Goal: Task Accomplishment & Management: Complete application form

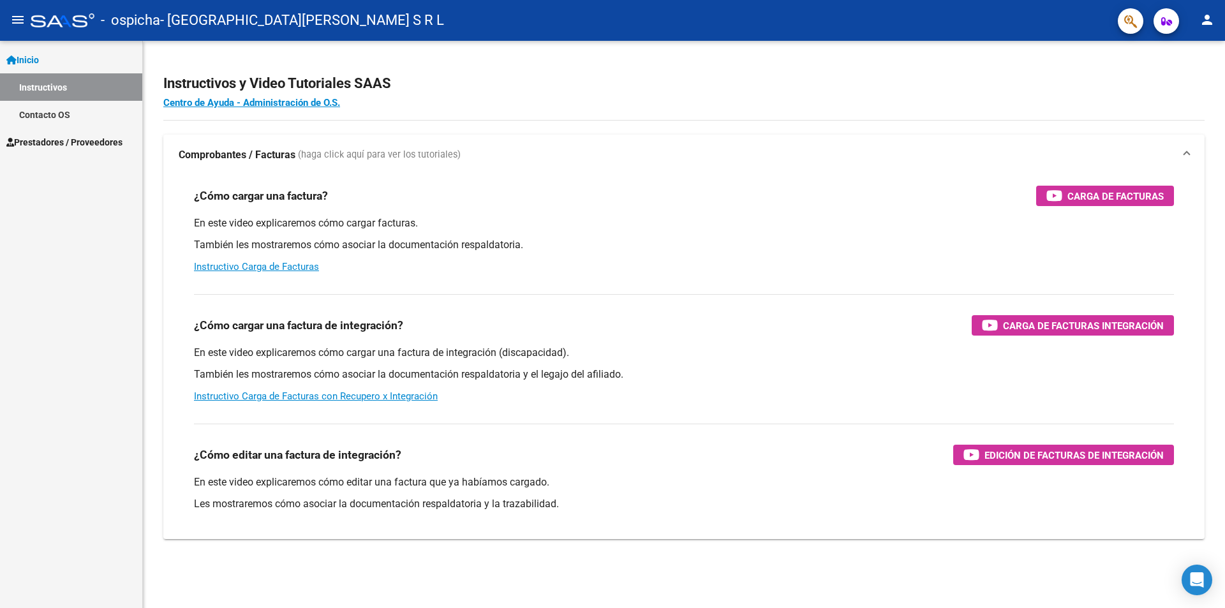
click at [71, 135] on span "Prestadores / Proveedores" at bounding box center [64, 142] width 116 height 14
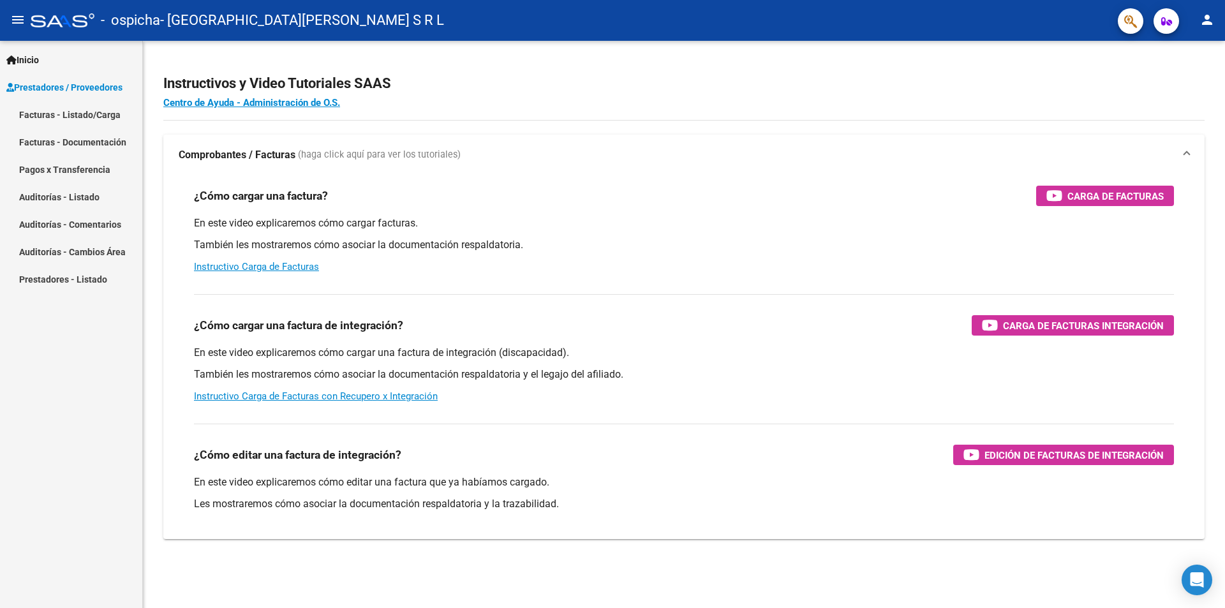
click at [64, 112] on link "Facturas - Listado/Carga" at bounding box center [71, 114] width 142 height 27
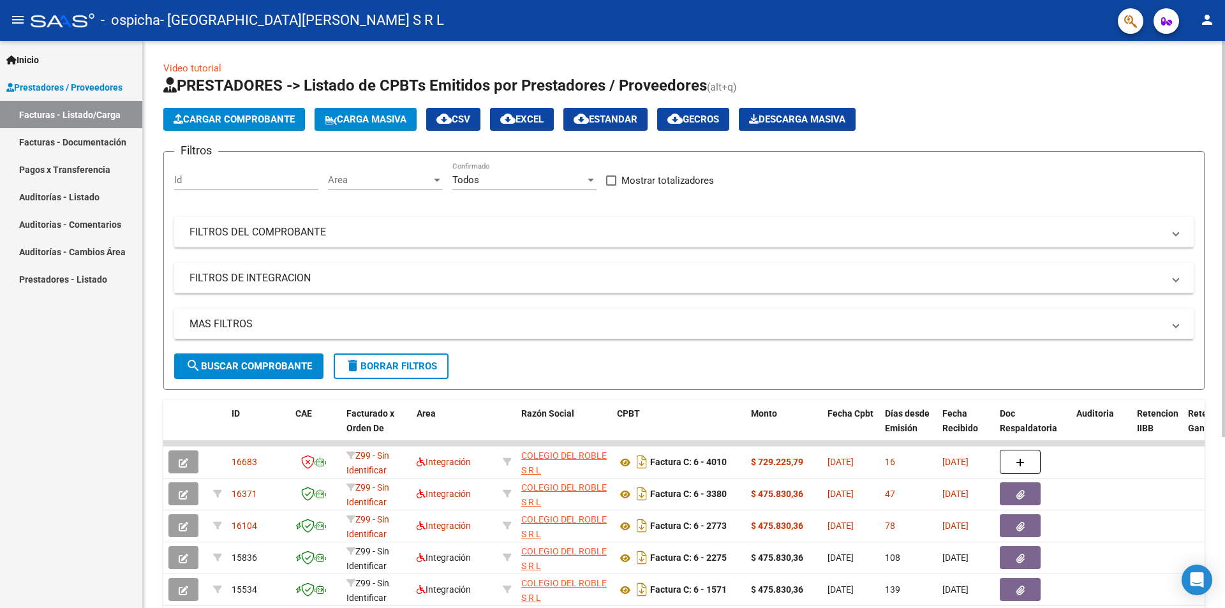
click at [279, 123] on span "Cargar Comprobante" at bounding box center [234, 119] width 121 height 11
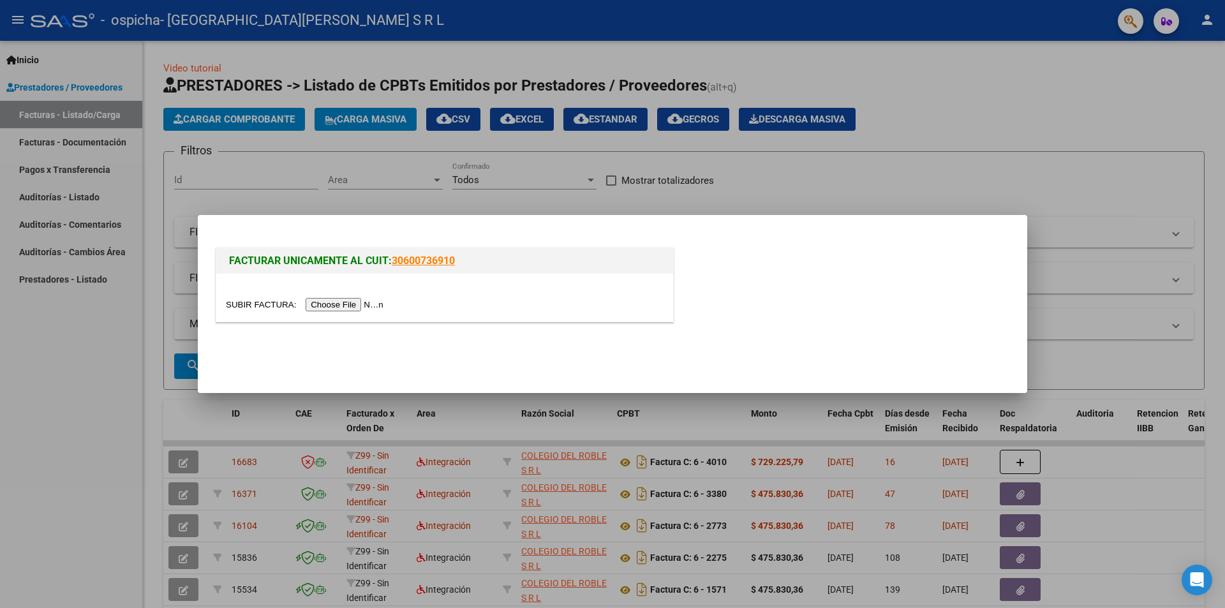
click at [362, 298] on input "file" at bounding box center [306, 304] width 161 height 13
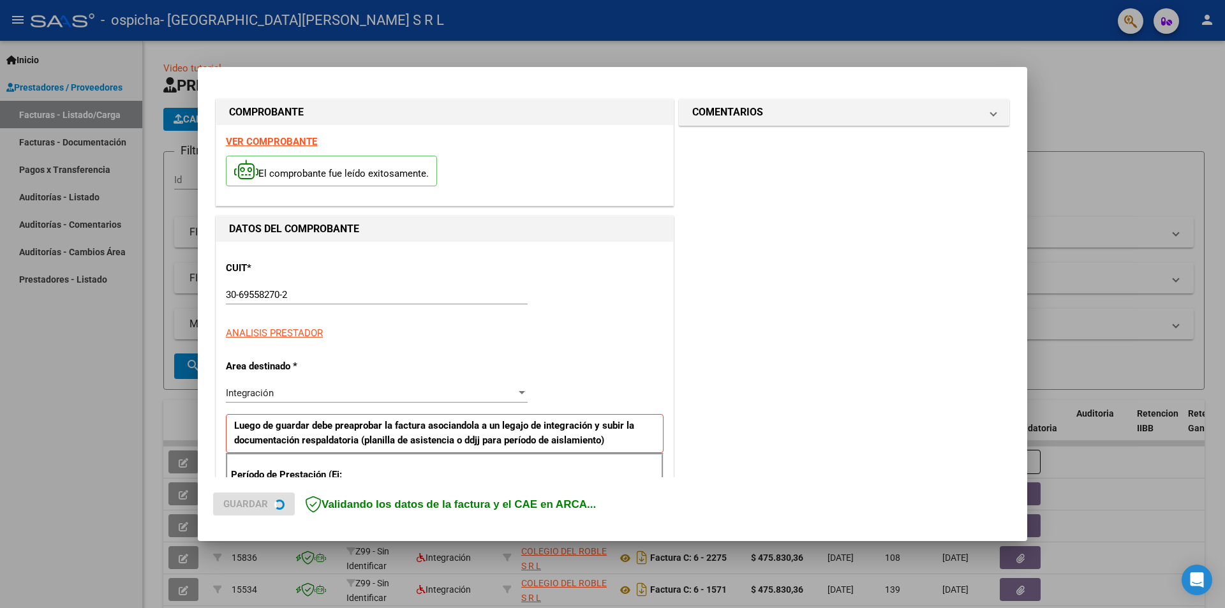
scroll to position [223, 0]
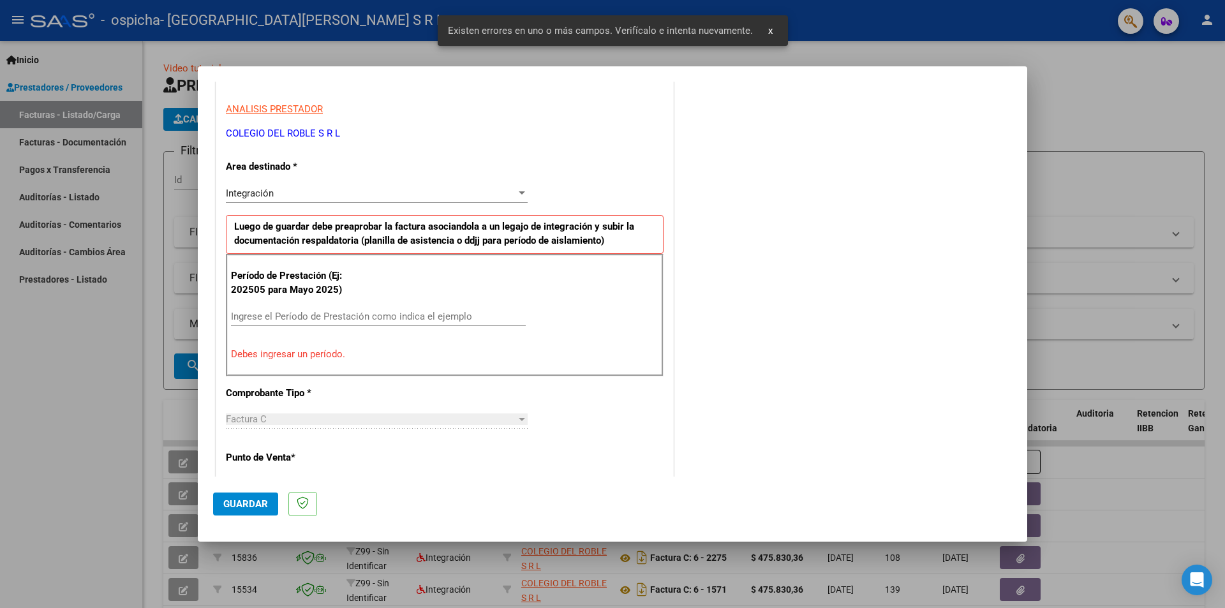
click at [296, 320] on input "Ingrese el Período de Prestación como indica el ejemplo" at bounding box center [378, 316] width 295 height 11
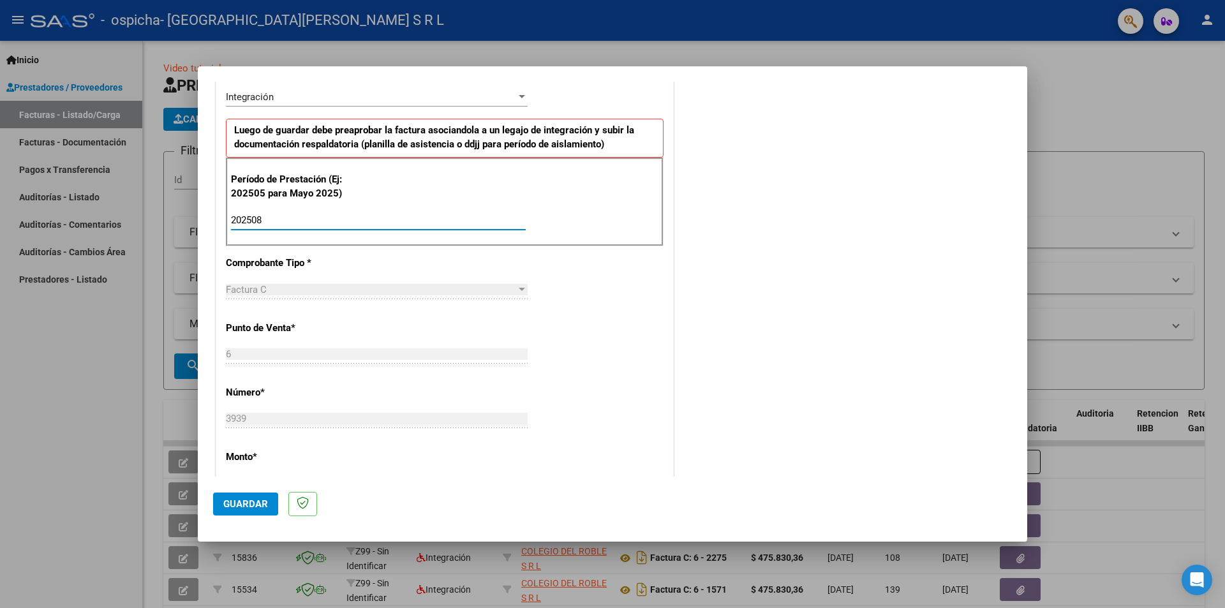
scroll to position [574, 0]
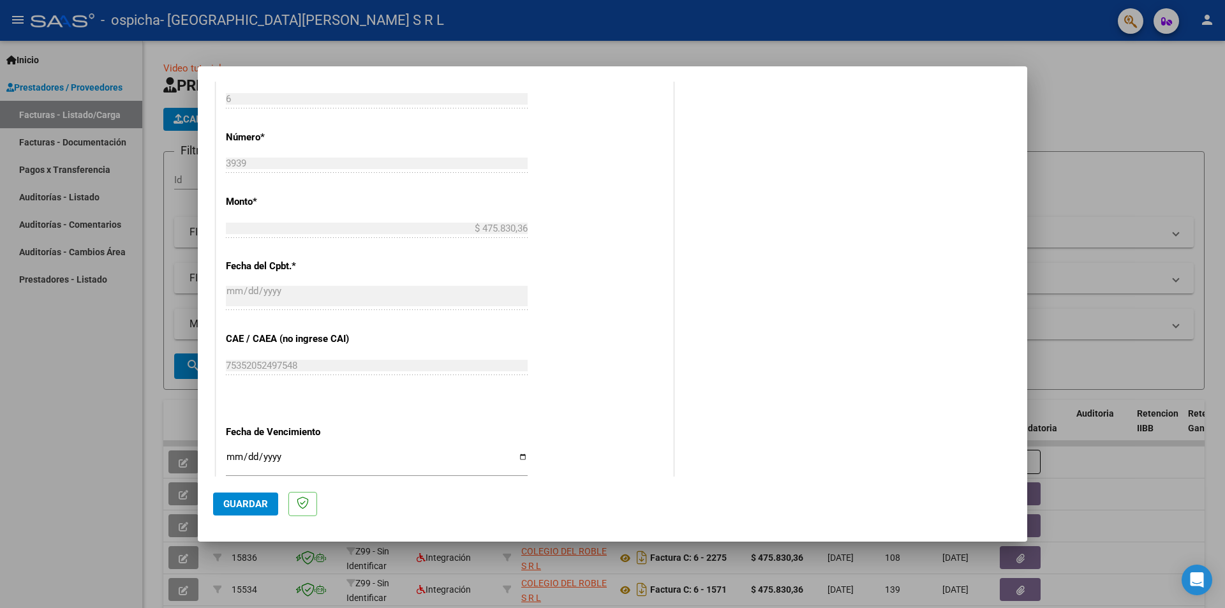
type input "202508"
click at [230, 502] on span "Guardar" at bounding box center [245, 503] width 45 height 11
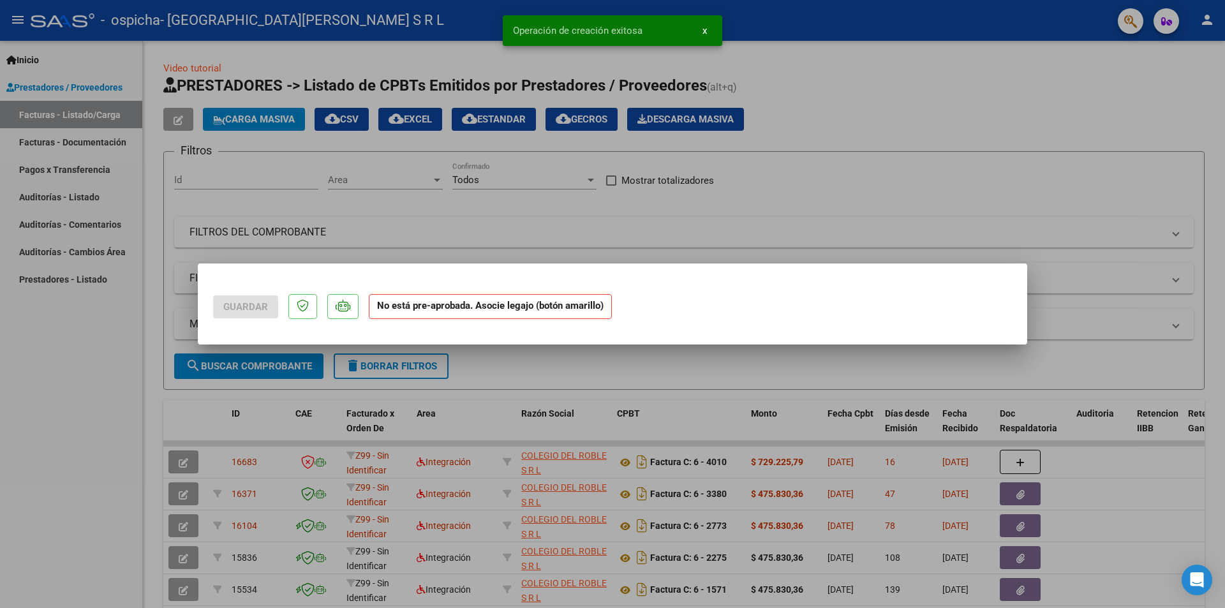
scroll to position [0, 0]
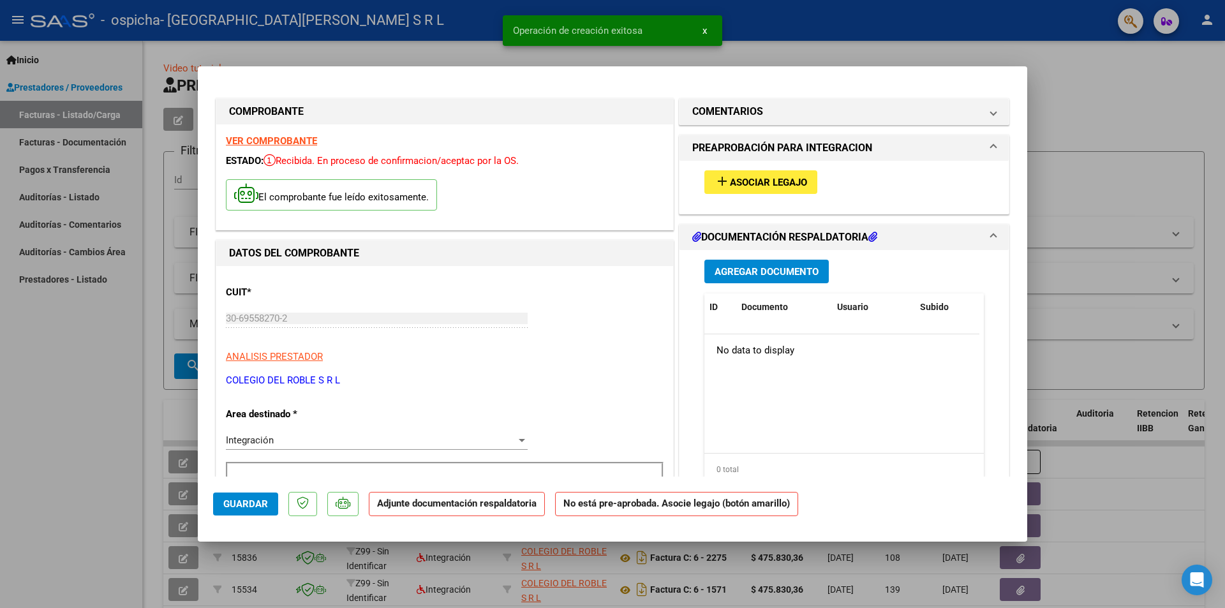
click at [738, 187] on span "Asociar Legajo" at bounding box center [768, 182] width 77 height 11
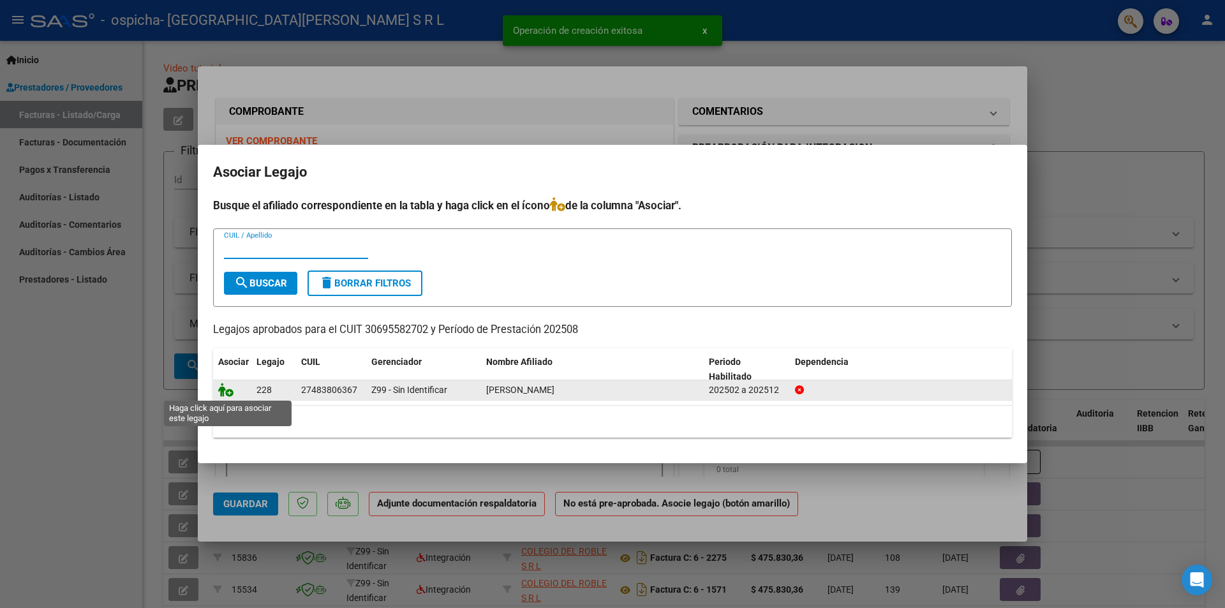
click at [226, 392] on icon at bounding box center [225, 390] width 15 height 14
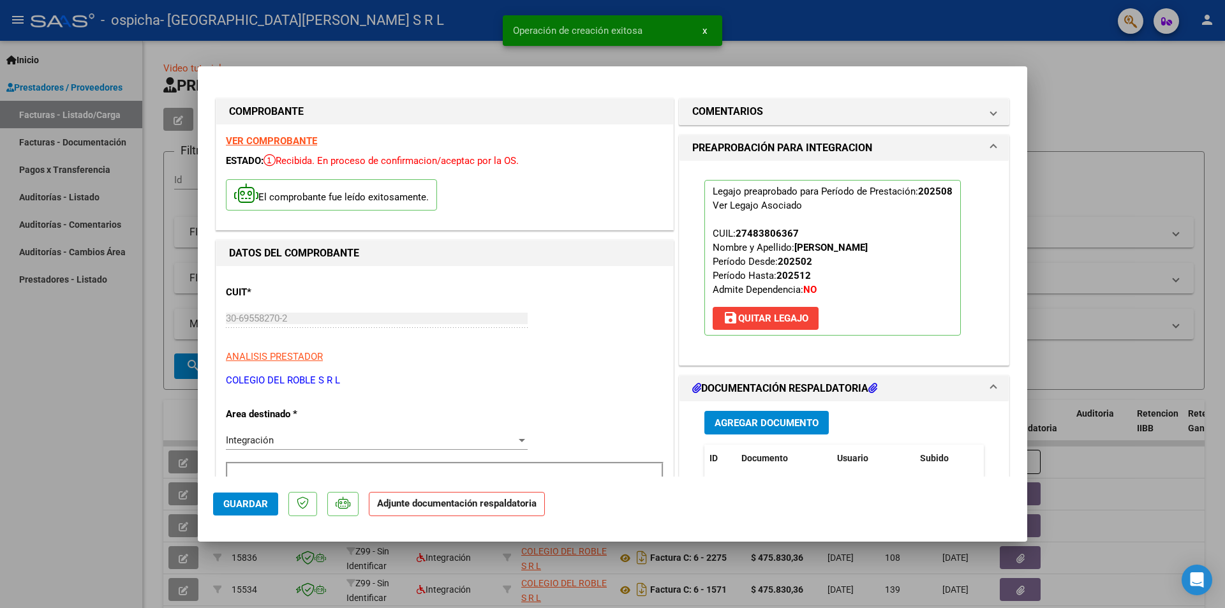
click at [259, 285] on p "CUIT *" at bounding box center [291, 292] width 131 height 15
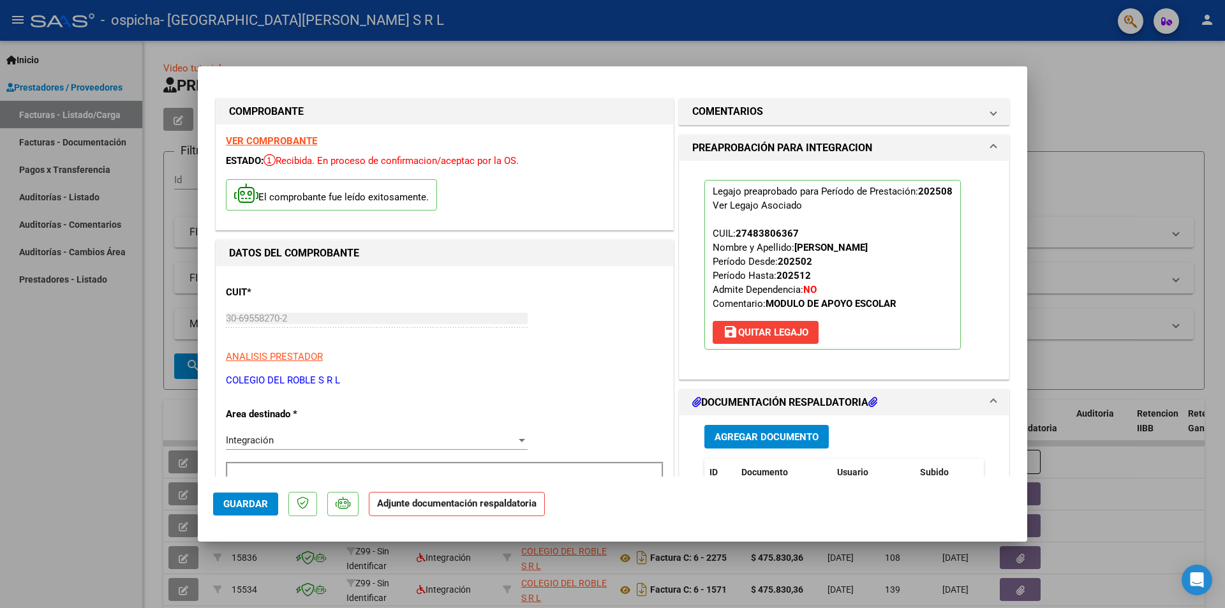
scroll to position [128, 0]
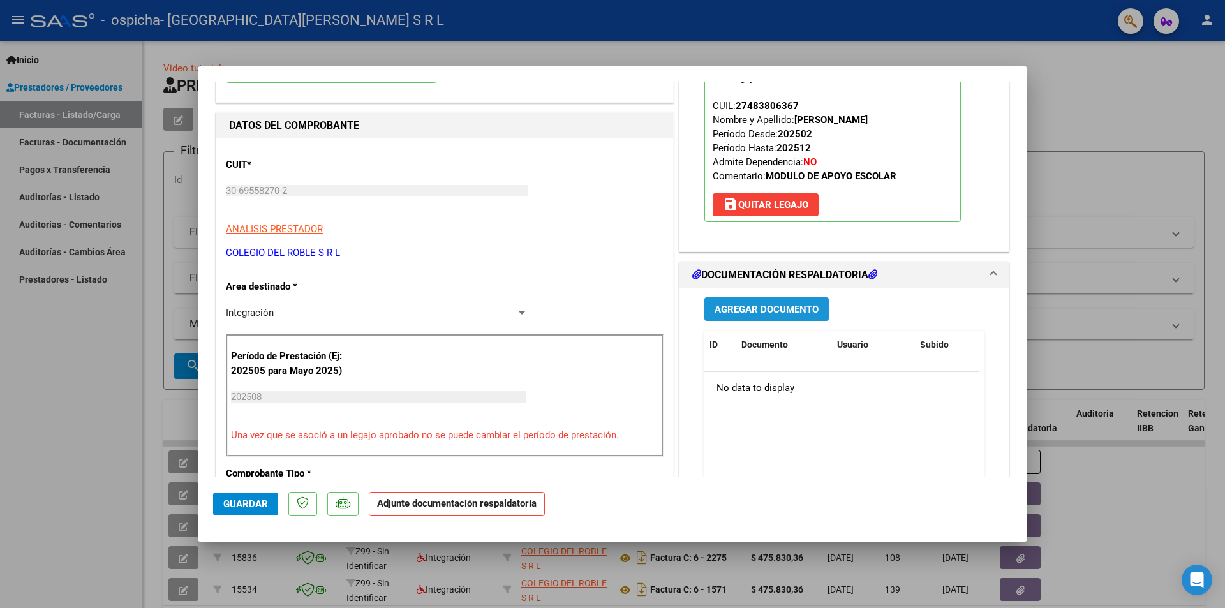
click at [766, 319] on button "Agregar Documento" at bounding box center [766, 309] width 124 height 24
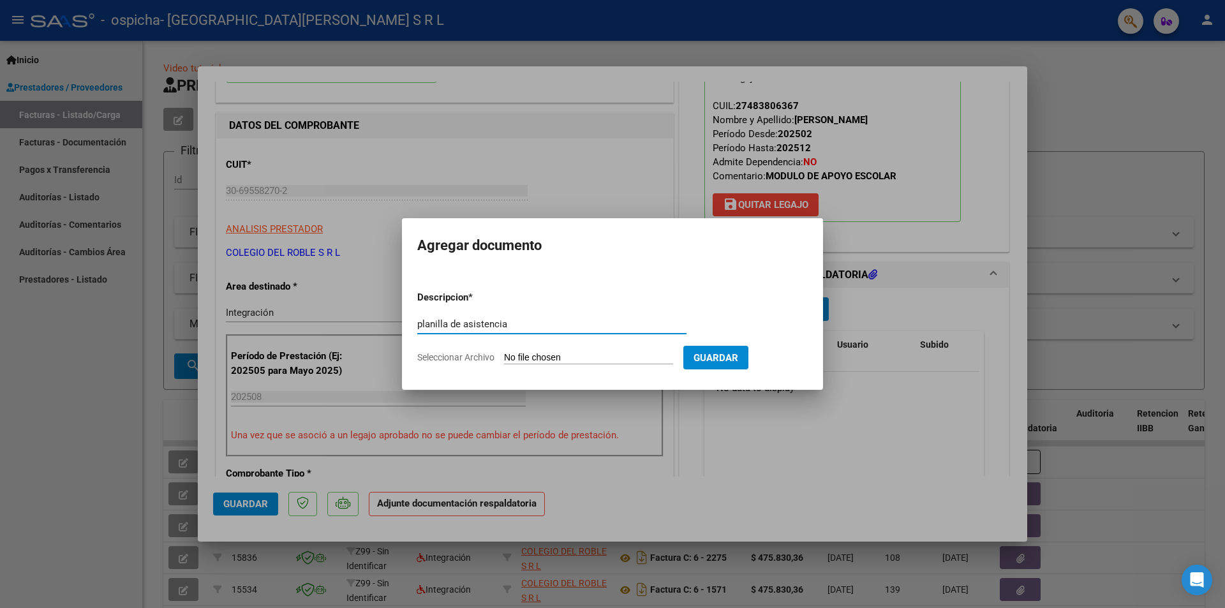
type input "planilla de asistencia"
click at [521, 359] on input "Seleccionar Archivo" at bounding box center [588, 358] width 169 height 12
type input "C:\fakepath\[PERSON_NAME].jpeg"
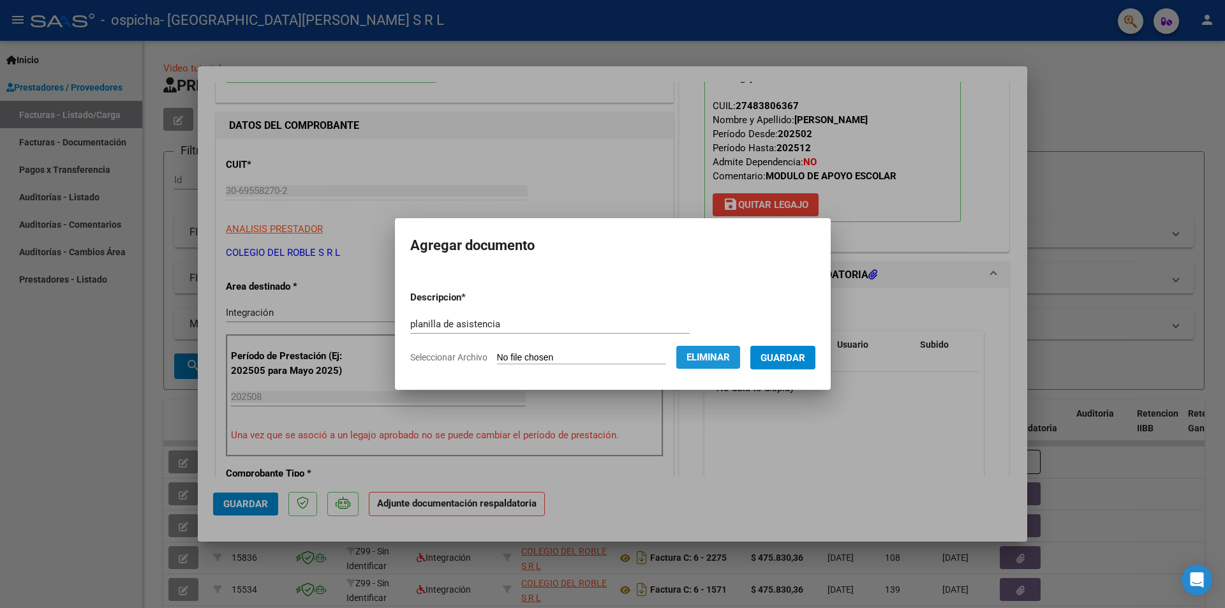
click at [721, 365] on button "Eliminar" at bounding box center [708, 357] width 64 height 23
